Goal: Task Accomplishment & Management: Use online tool/utility

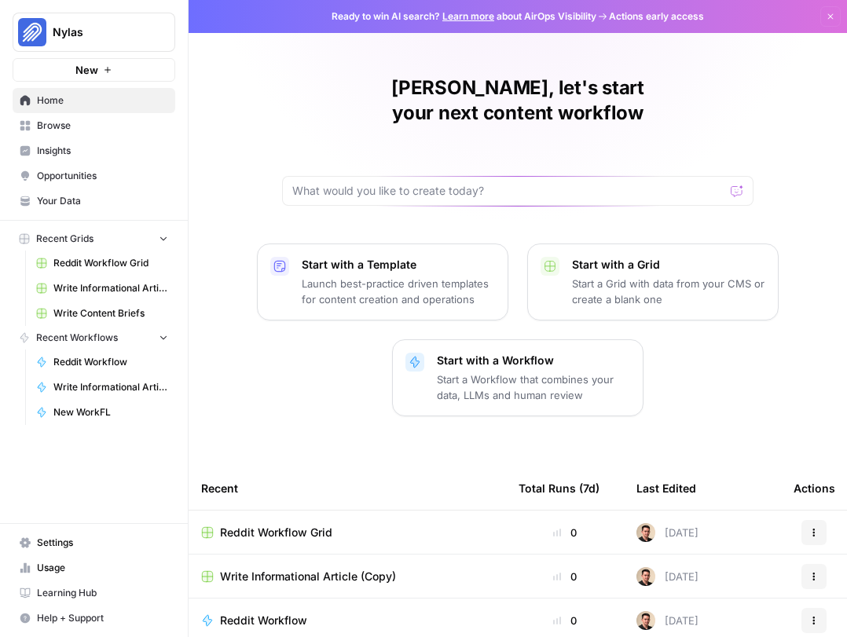
click at [70, 204] on span "Your Data" at bounding box center [102, 201] width 131 height 14
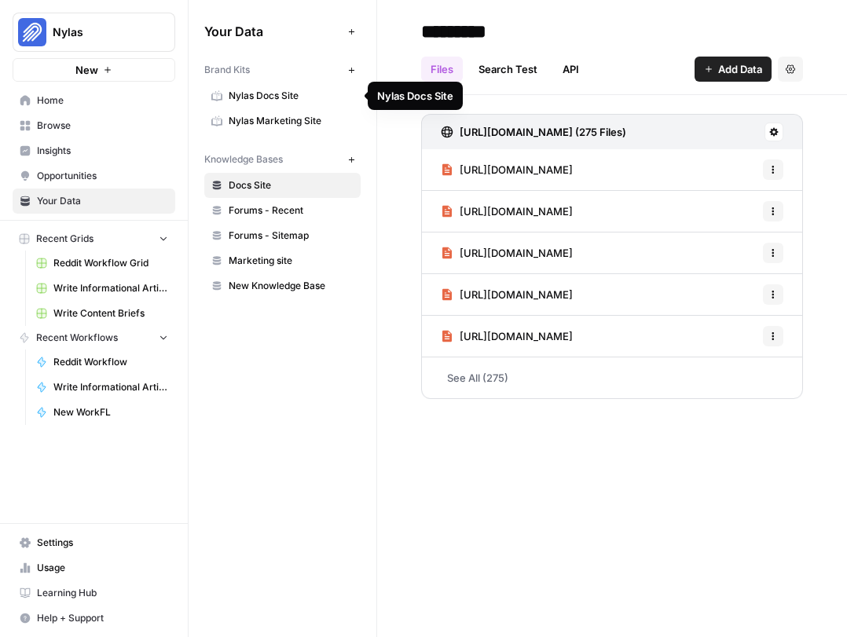
click at [258, 93] on span "Nylas Docs Site" at bounding box center [291, 96] width 125 height 14
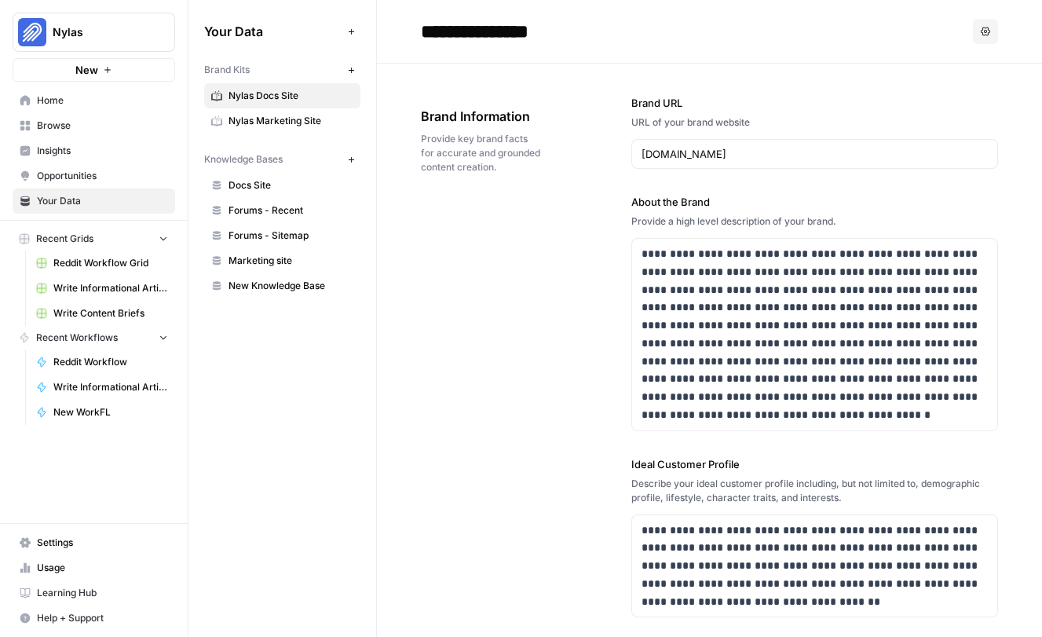
click at [97, 361] on span "Reddit Workflow" at bounding box center [110, 362] width 115 height 14
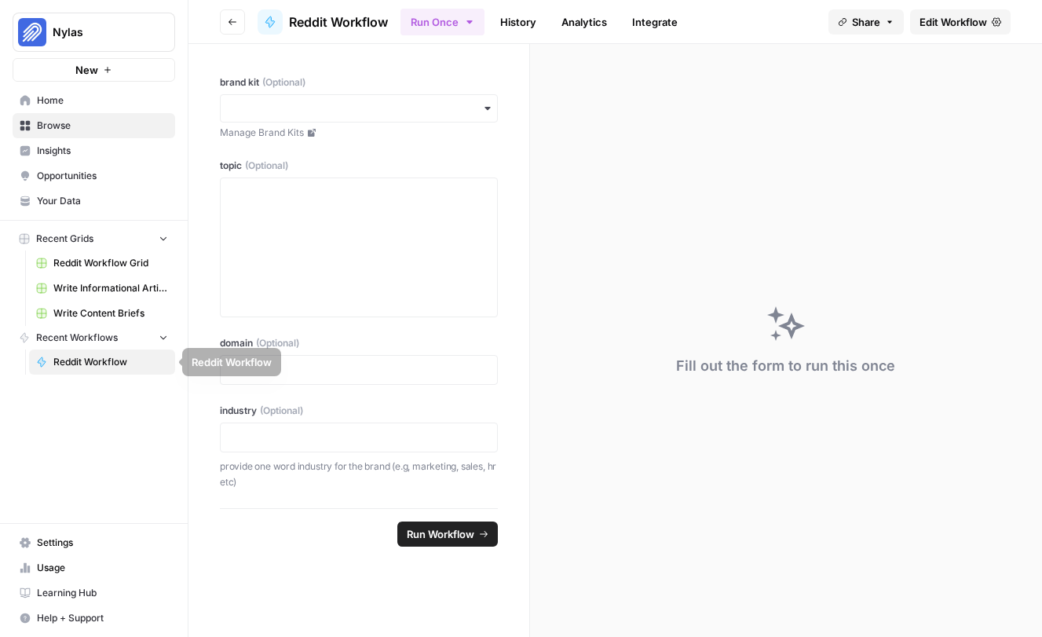
click at [167, 333] on icon "button" at bounding box center [163, 336] width 11 height 11
click at [167, 333] on icon "button" at bounding box center [163, 337] width 11 height 11
click at [80, 338] on span "Recent Workflows" at bounding box center [77, 338] width 82 height 14
click at [80, 343] on span "Recent Workflows" at bounding box center [77, 338] width 82 height 14
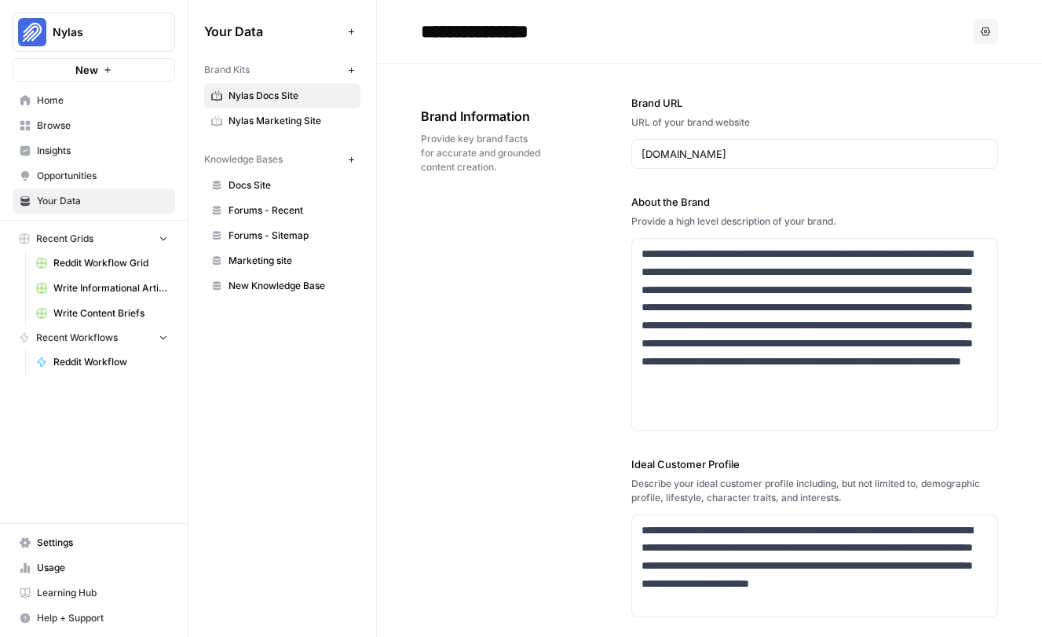
click at [170, 336] on button "Recent Workflows" at bounding box center [94, 338] width 163 height 24
click at [166, 335] on icon "button" at bounding box center [163, 337] width 11 height 11
click at [70, 341] on span "Recent Workflows" at bounding box center [77, 338] width 82 height 14
click at [89, 177] on span "Opportunities" at bounding box center [102, 176] width 131 height 14
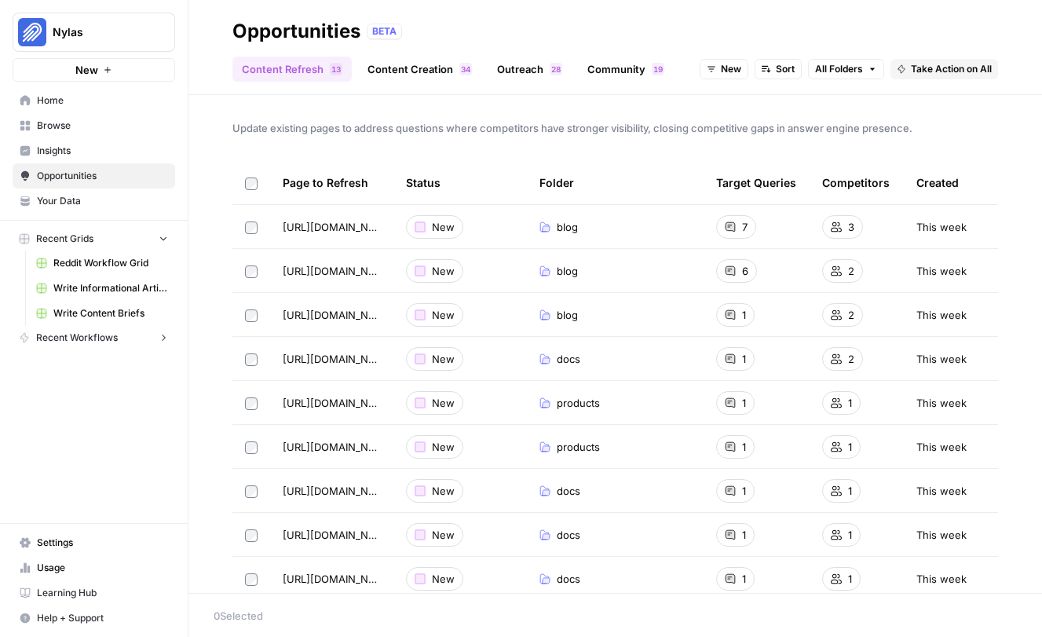
click at [75, 126] on span "Browse" at bounding box center [102, 126] width 131 height 14
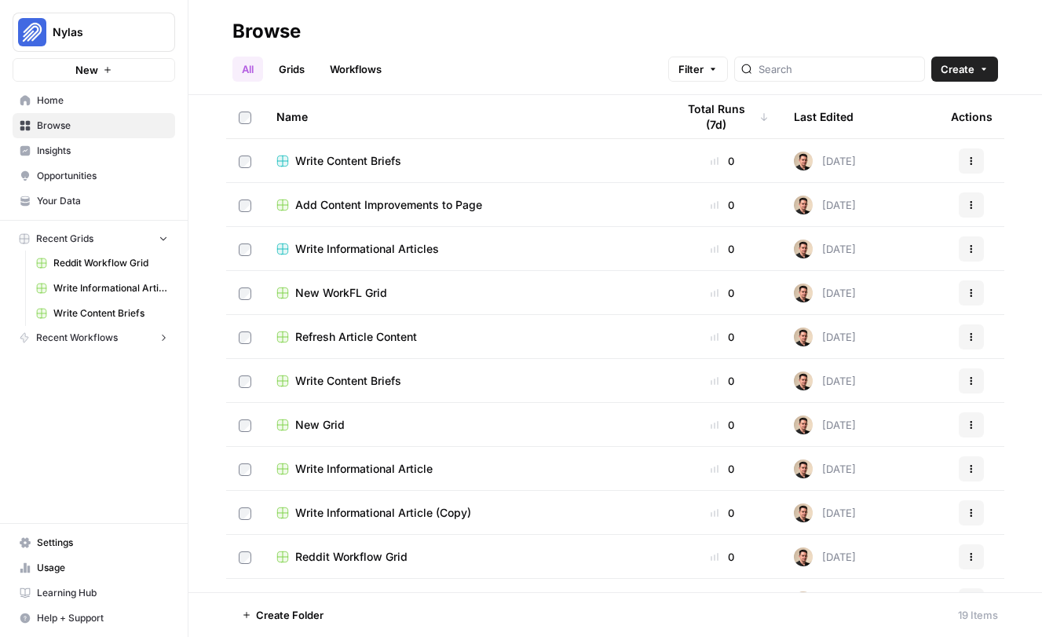
click at [368, 69] on link "Workflows" at bounding box center [355, 69] width 71 height 25
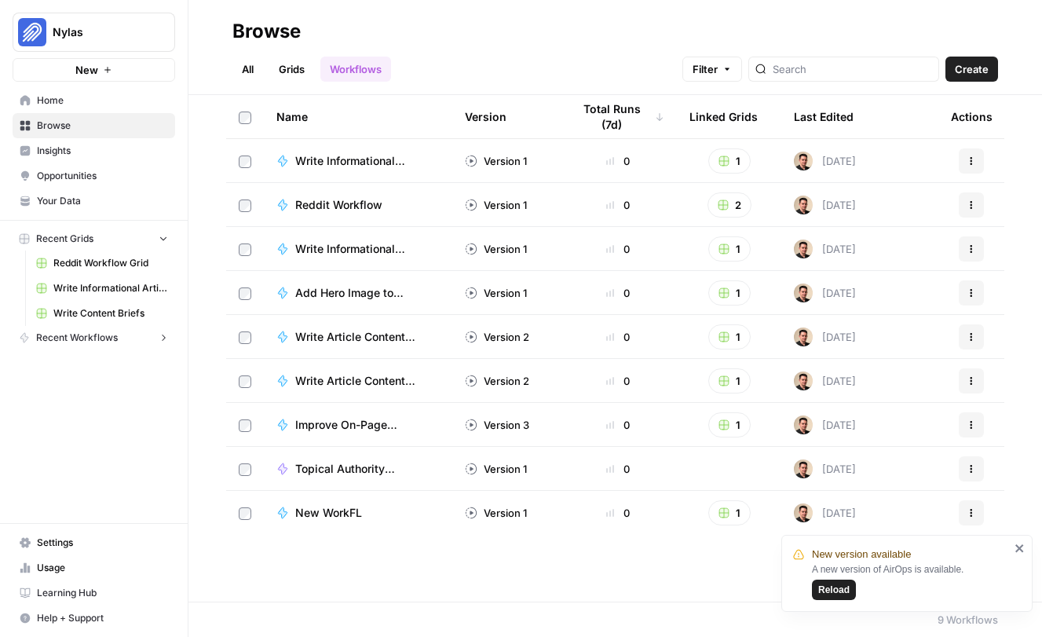
click at [822, 588] on span "Reload" at bounding box center [833, 590] width 31 height 14
click at [86, 333] on span "Recent Workflows" at bounding box center [77, 338] width 82 height 14
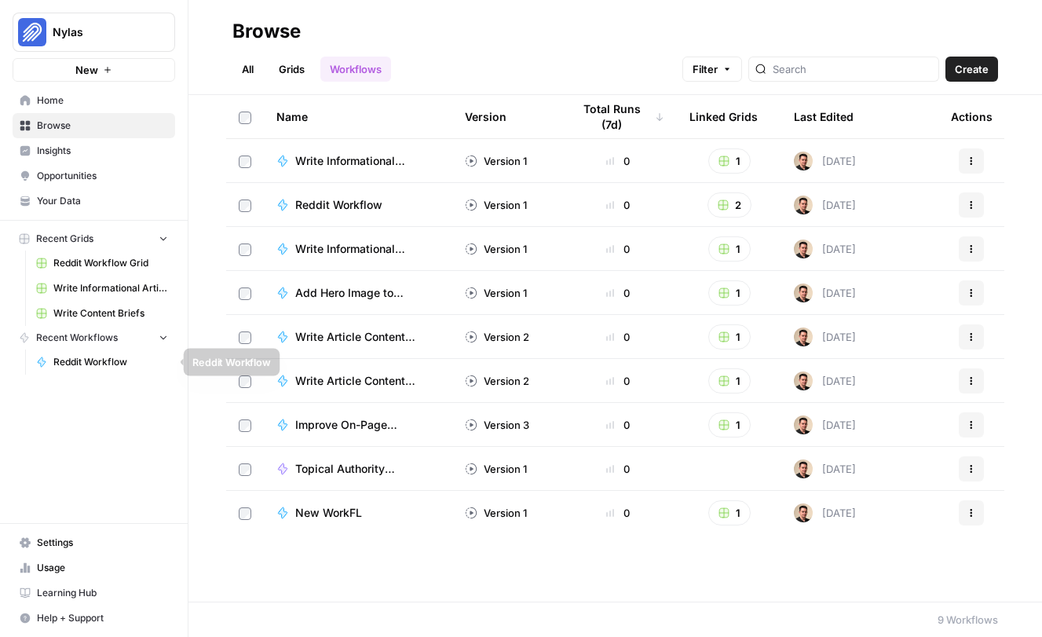
click at [54, 358] on span "Reddit Workflow" at bounding box center [110, 362] width 115 height 14
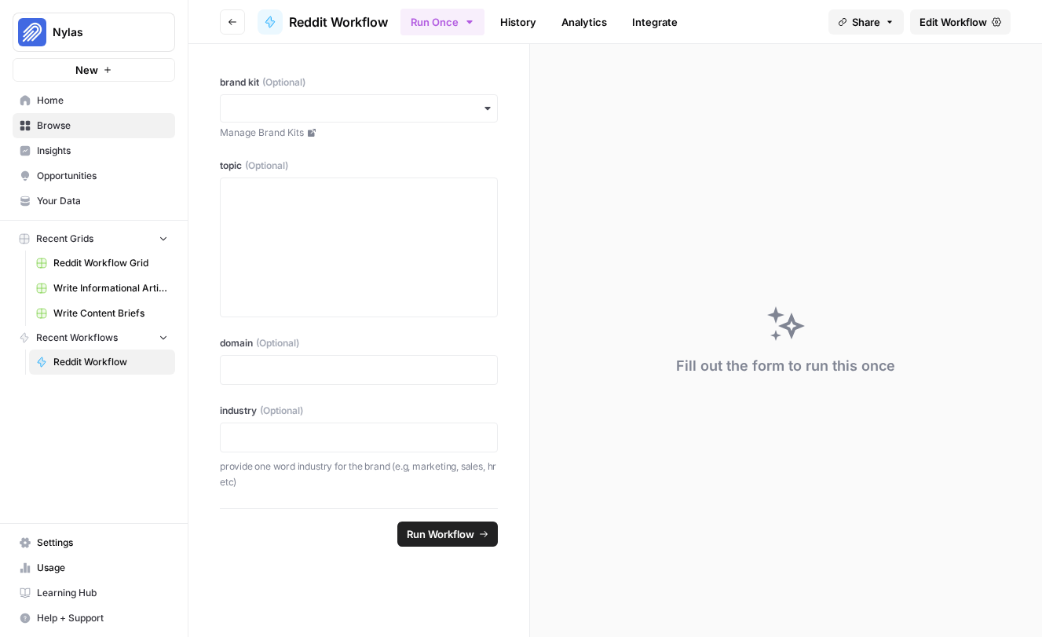
click at [221, 23] on button "Go back" at bounding box center [232, 21] width 25 height 25
